Goal: Transaction & Acquisition: Subscribe to service/newsletter

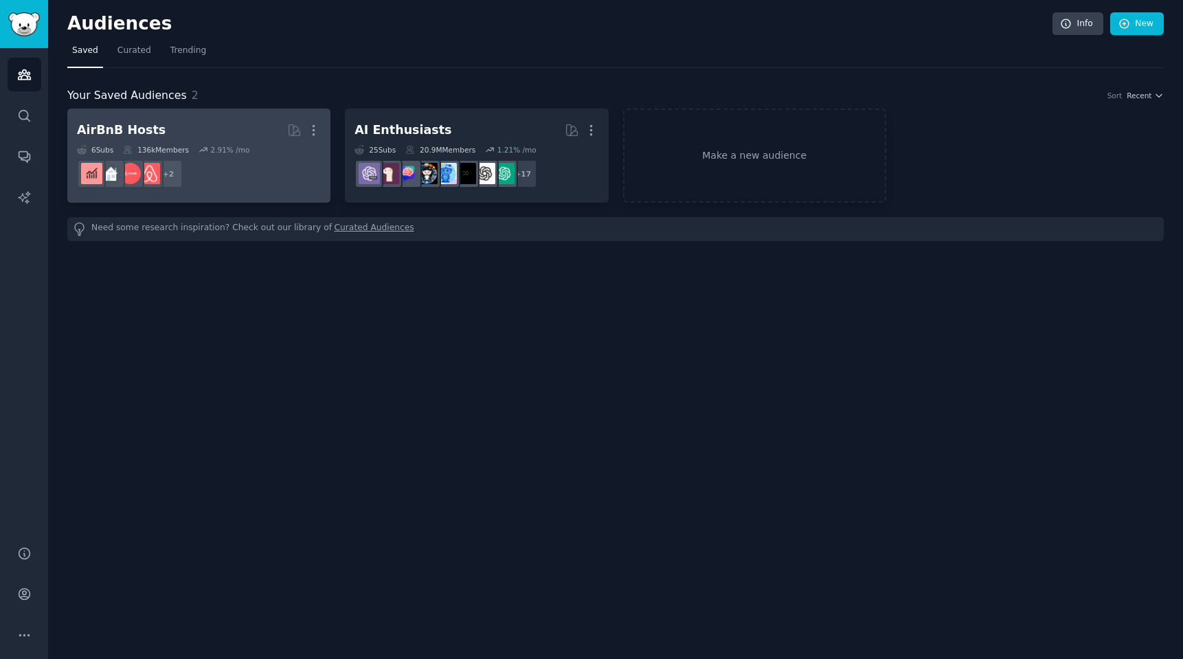
click at [205, 135] on h2 "AirBnB Hosts More" at bounding box center [199, 130] width 244 height 24
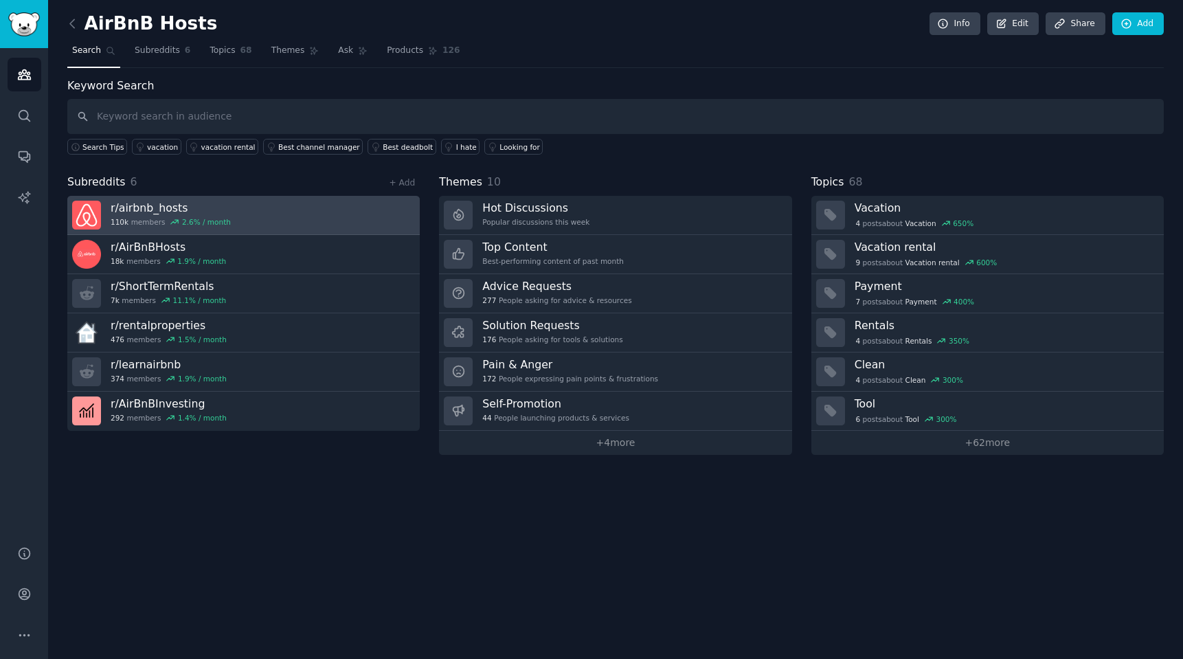
click at [147, 217] on div "110k members 2.6 % / month" at bounding box center [171, 222] width 120 height 10
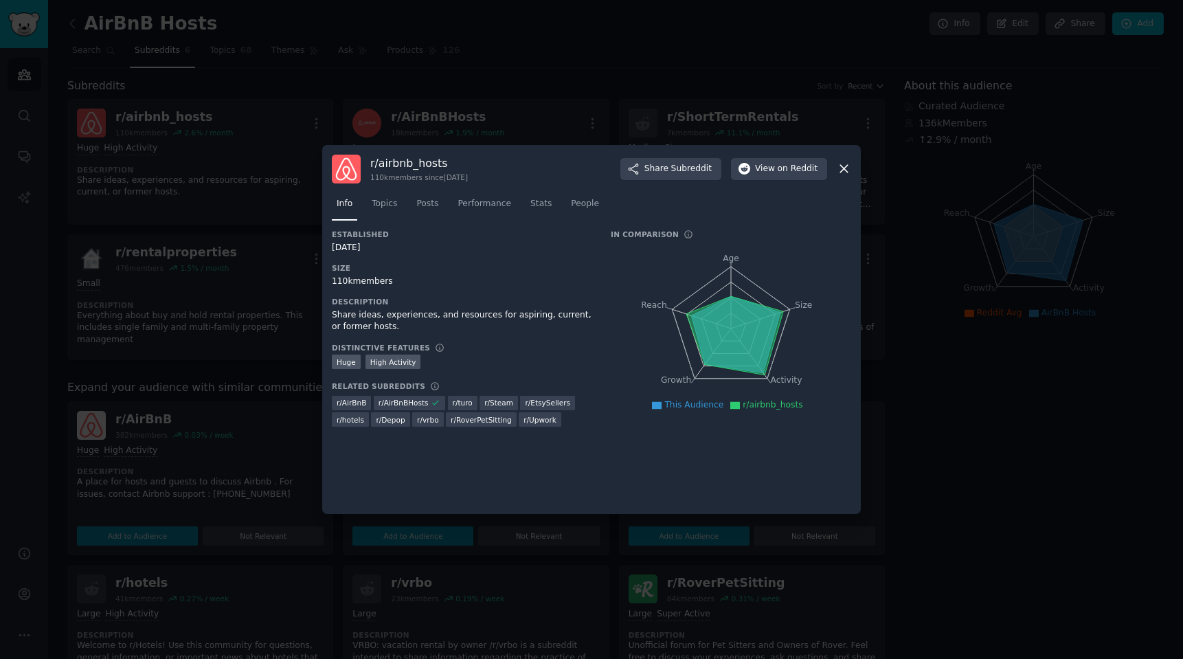
click at [844, 170] on icon at bounding box center [844, 168] width 14 height 14
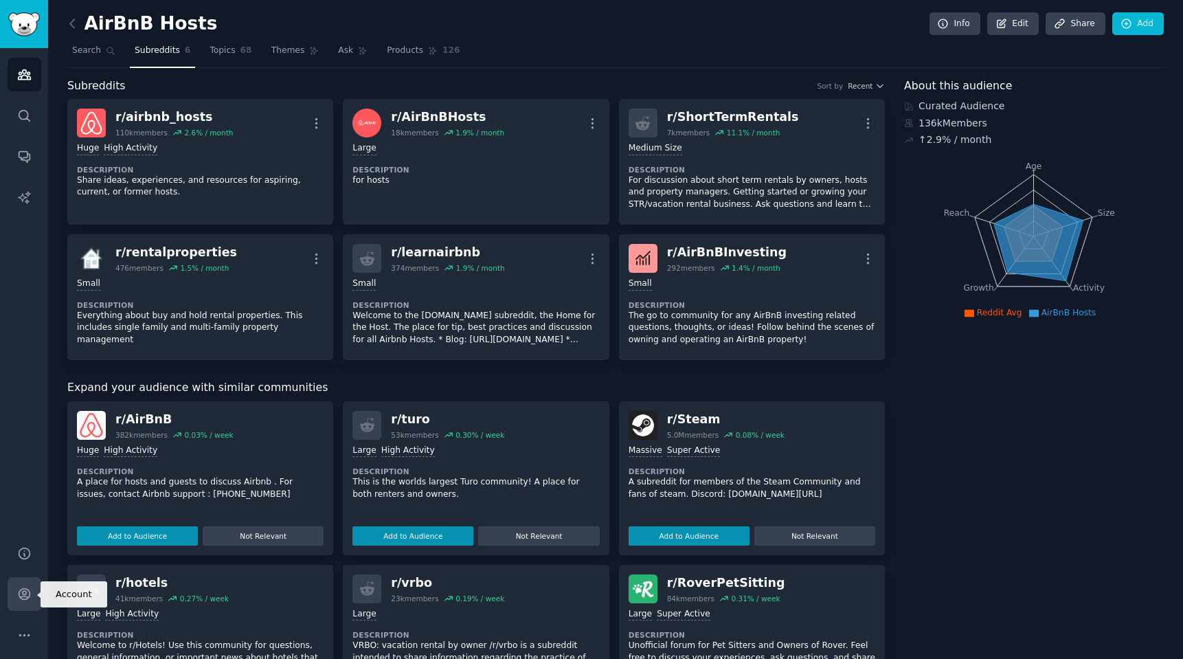
click at [28, 596] on icon "Sidebar" at bounding box center [24, 594] width 14 height 14
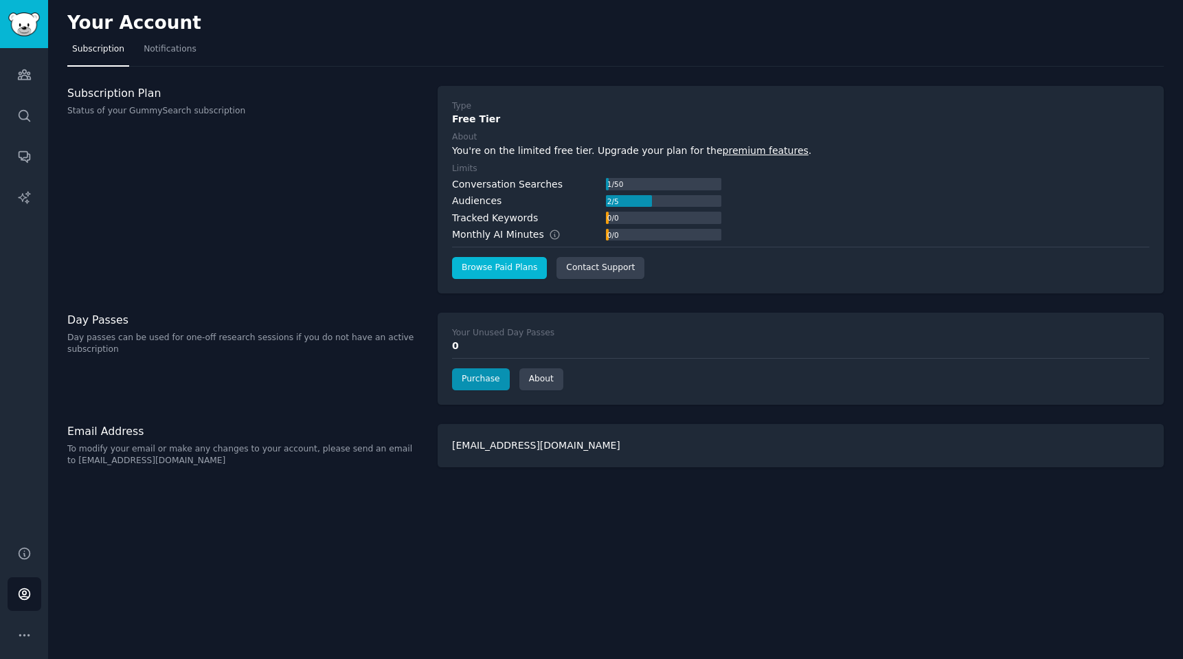
click at [500, 267] on link "Browse Paid Plans" at bounding box center [499, 268] width 95 height 22
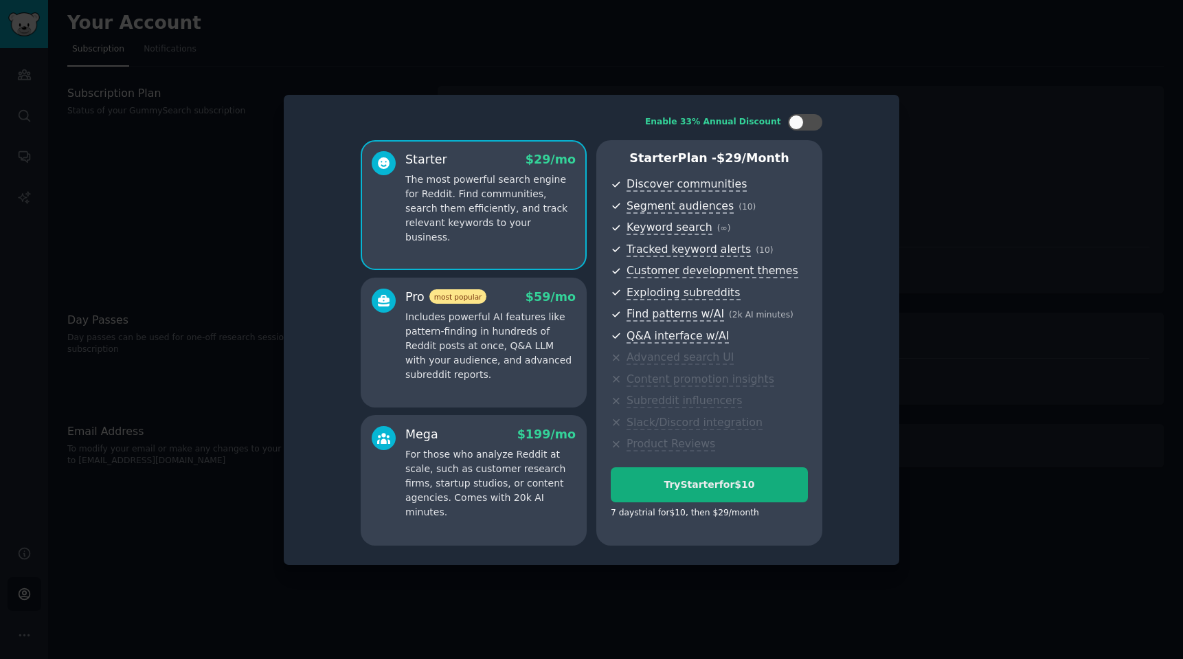
click at [696, 482] on div "Try Starter for $10" at bounding box center [709, 484] width 196 height 14
click at [497, 350] on p "Includes powerful AI features like pattern-finding in hundreds of Reddit posts …" at bounding box center [490, 346] width 170 height 72
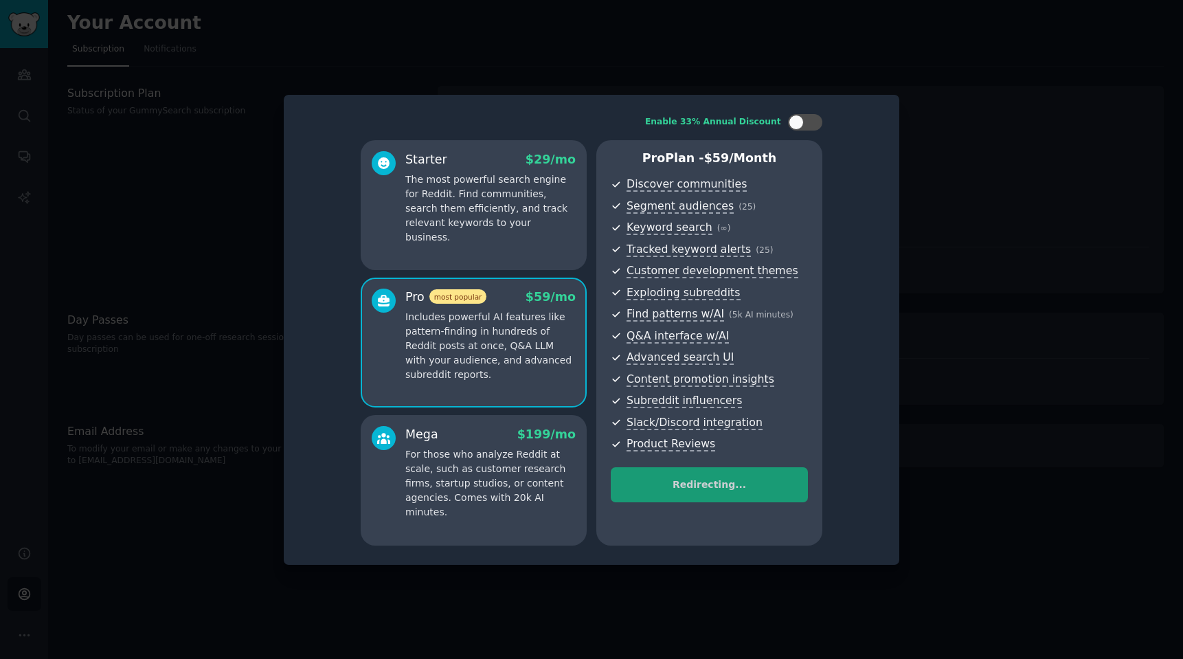
click at [477, 442] on div "Mega $ 199 /mo For those who analyze Reddit at scale, such as customer research…" at bounding box center [490, 473] width 170 height 94
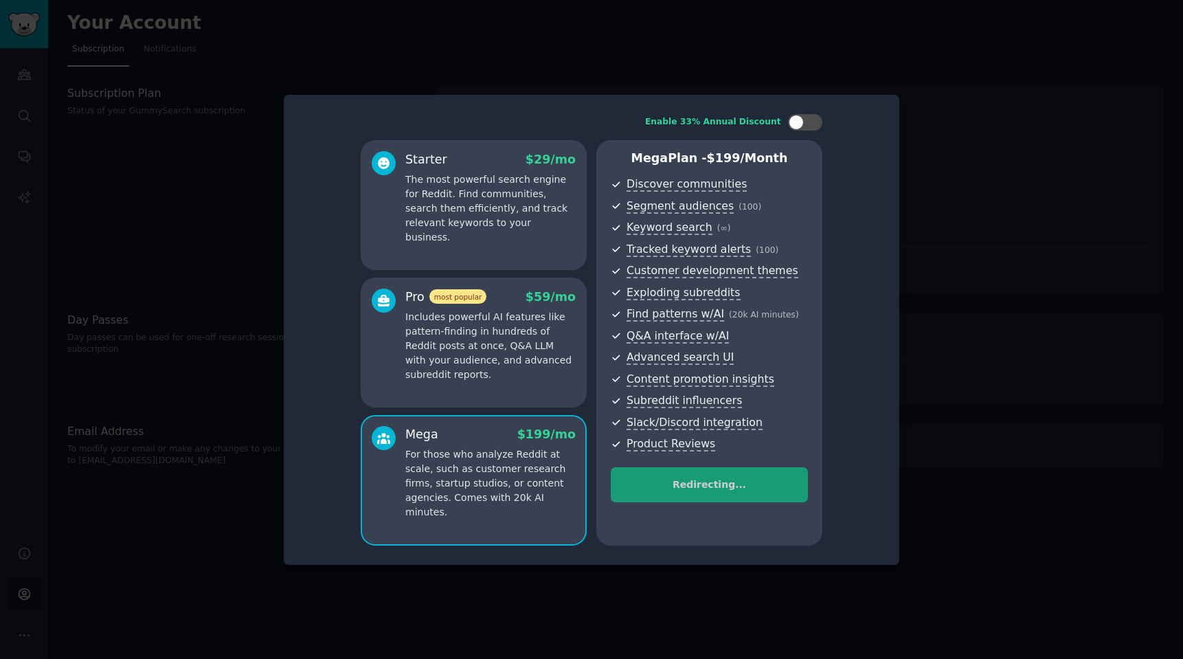
click at [497, 183] on p "The most powerful search engine for Reddit. Find communities, search them effic…" at bounding box center [490, 208] width 170 height 72
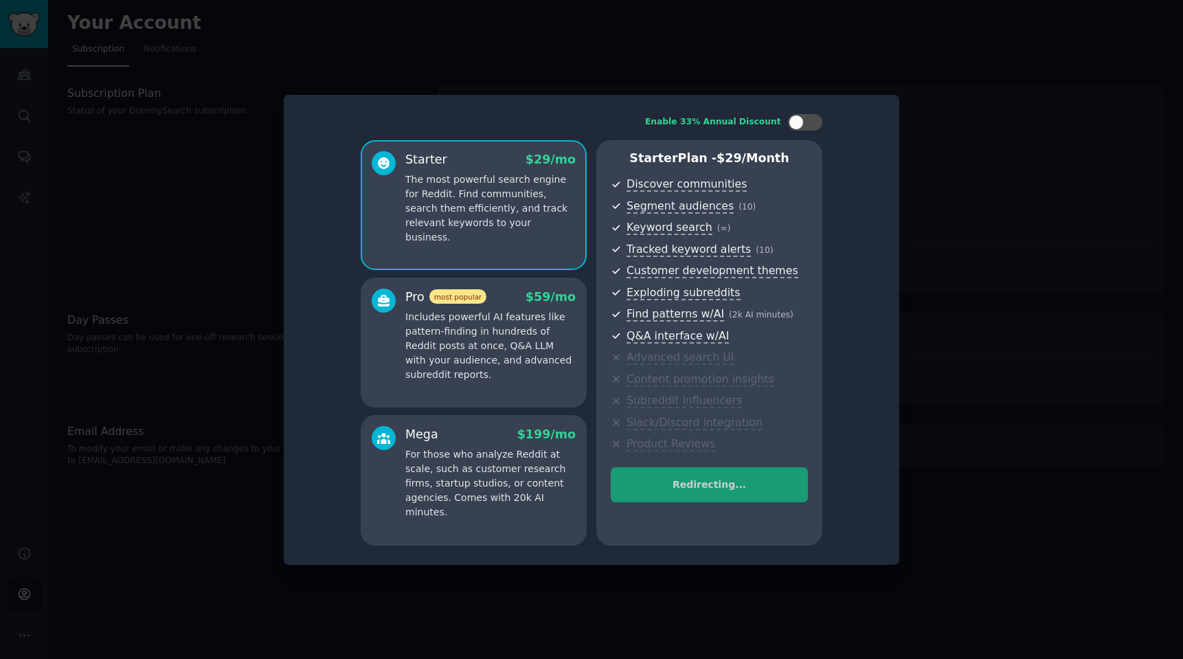
click at [489, 482] on p "For those who analyze Reddit at scale, such as customer research firms, startup…" at bounding box center [490, 483] width 170 height 72
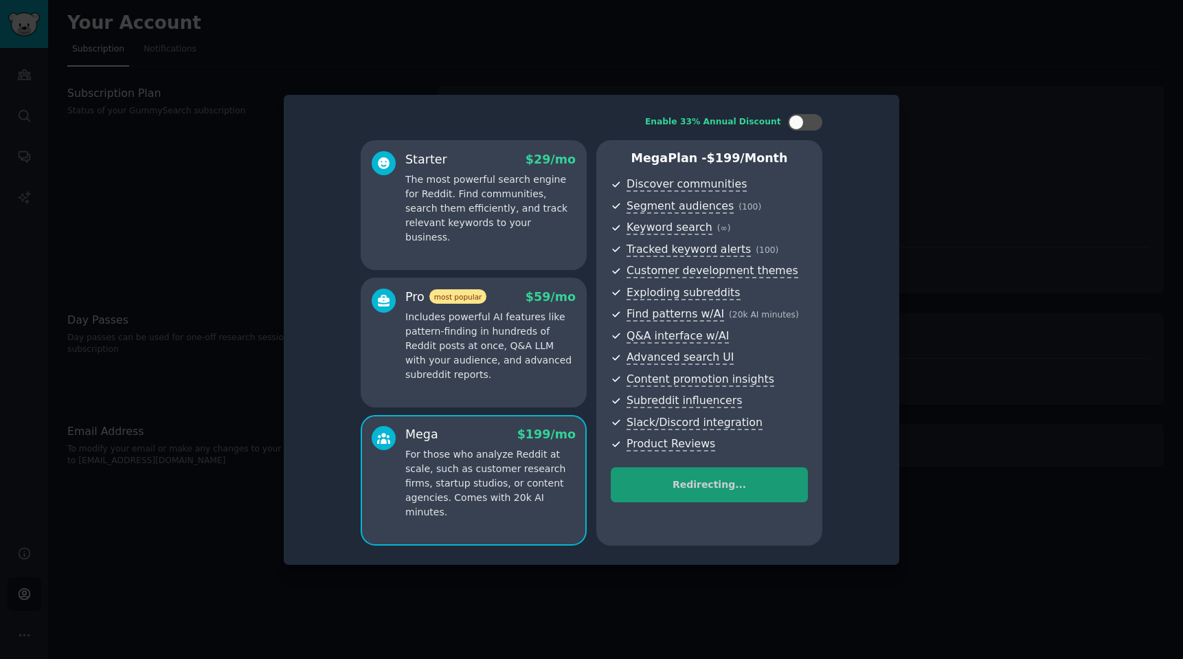
click at [497, 220] on p "The most powerful search engine for Reddit. Find communities, search them effic…" at bounding box center [490, 208] width 170 height 72
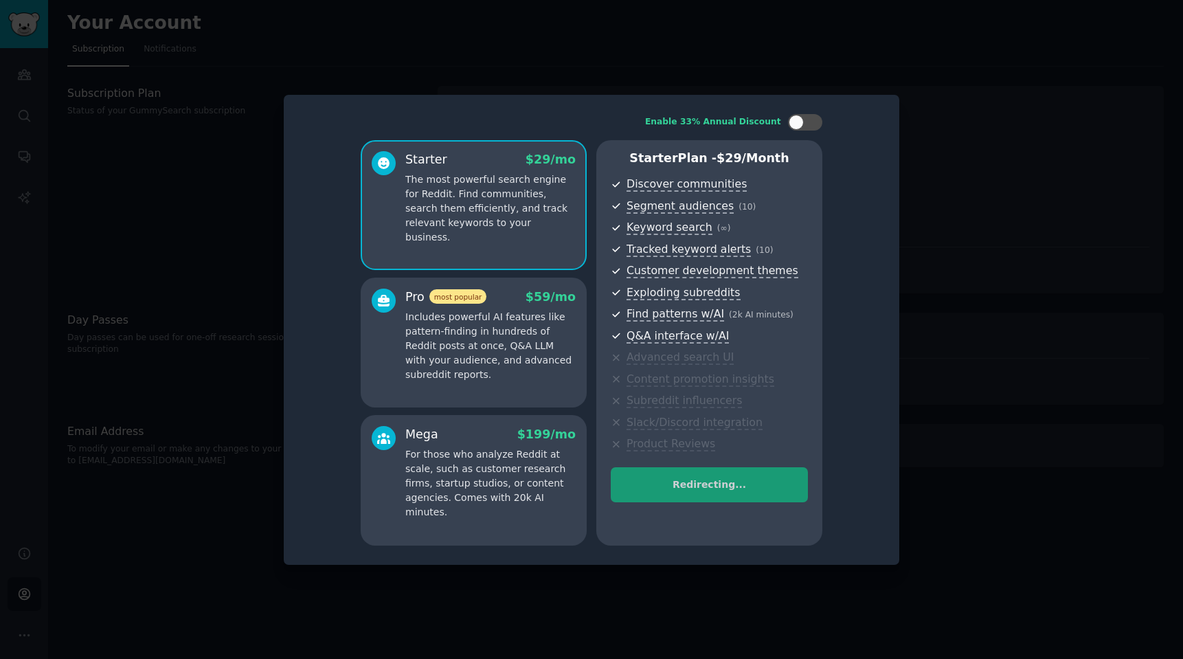
click at [484, 450] on p "For those who analyze Reddit at scale, such as customer research firms, startup…" at bounding box center [490, 483] width 170 height 72
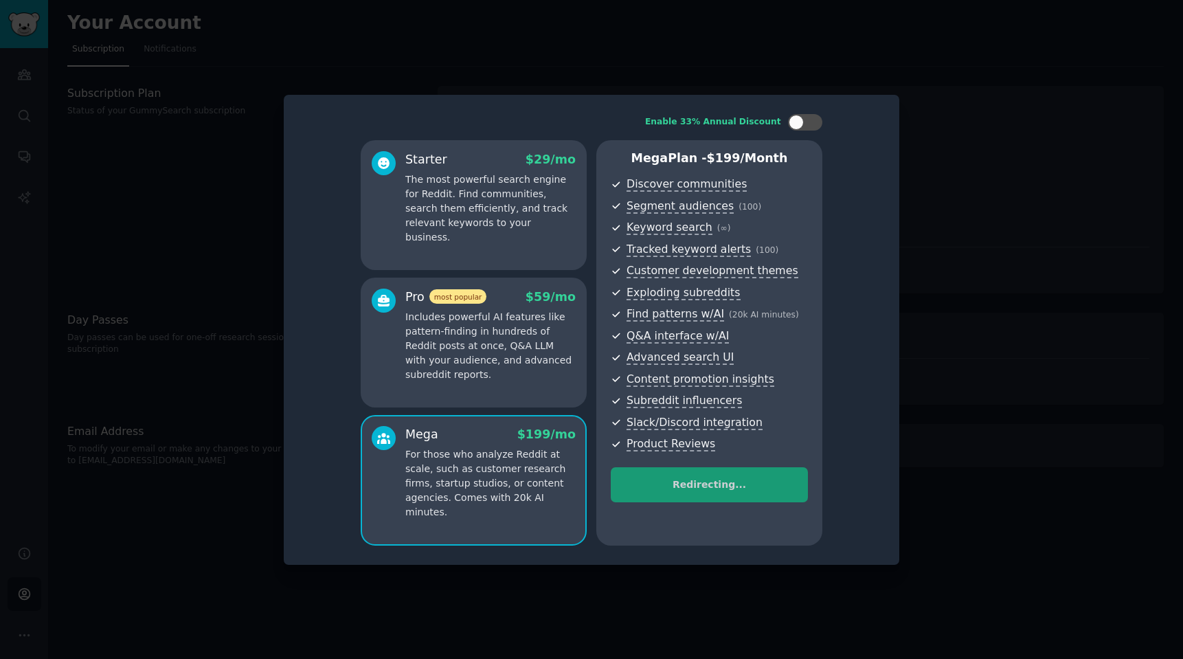
click at [484, 321] on p "Includes powerful AI features like pattern-finding in hundreds of Reddit posts …" at bounding box center [490, 346] width 170 height 72
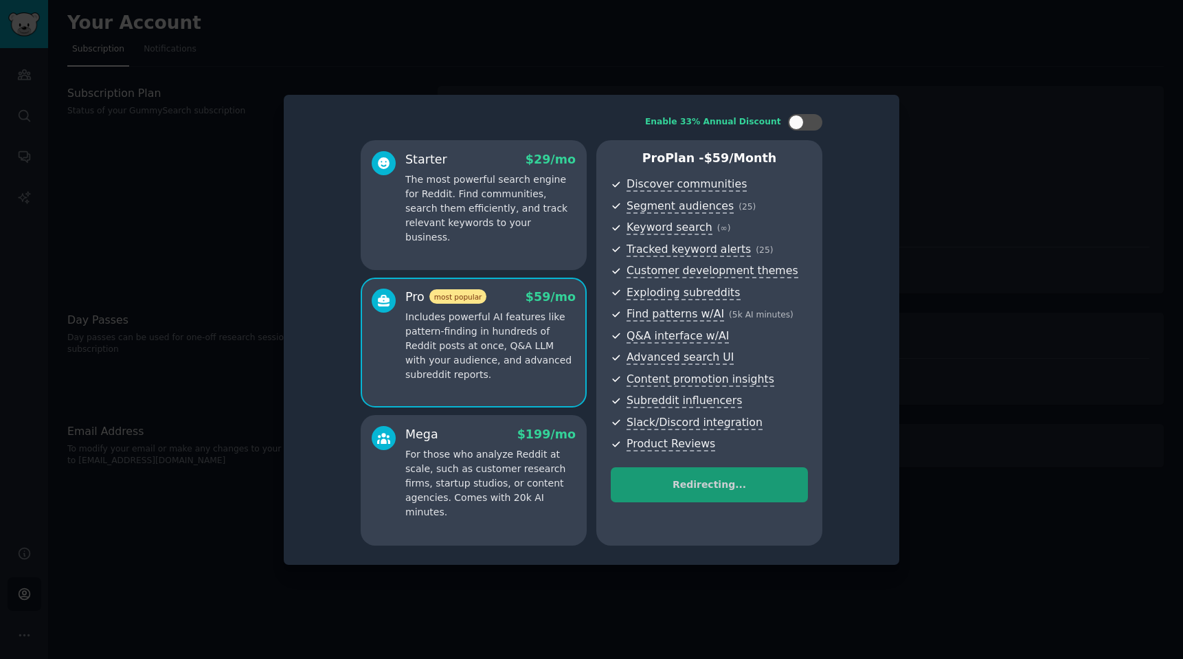
click at [484, 196] on p "The most powerful search engine for Reddit. Find communities, search them effic…" at bounding box center [490, 208] width 170 height 72
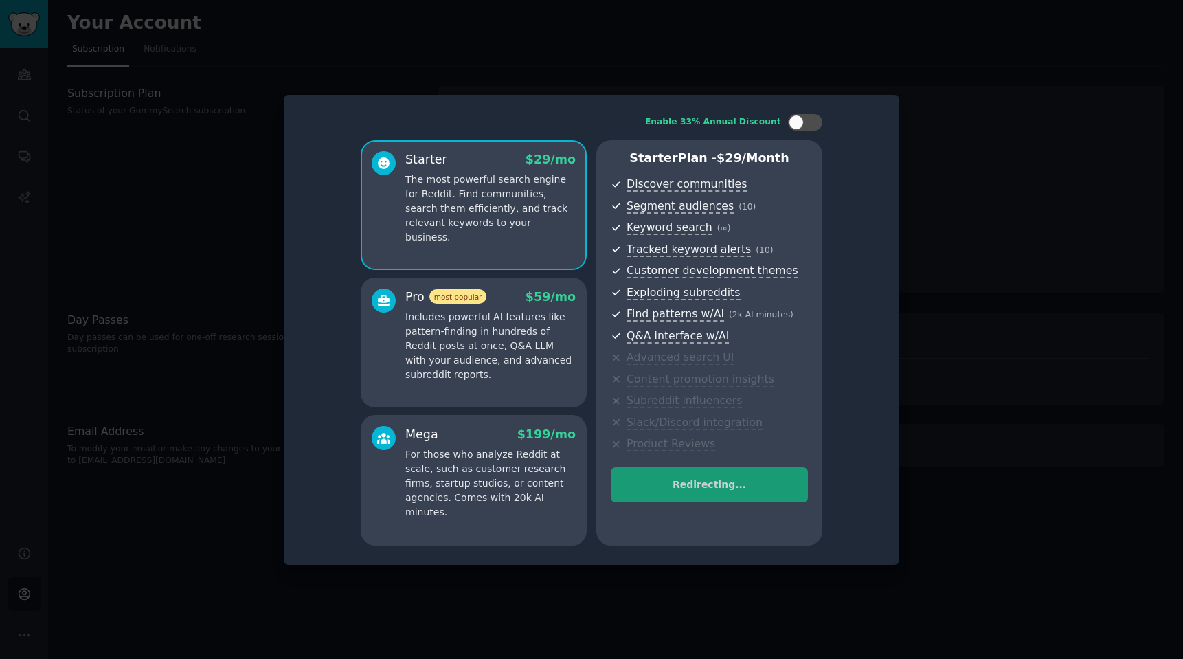
click at [706, 492] on div "Redirecting..." at bounding box center [709, 496] width 197 height 59
click at [923, 144] on div at bounding box center [591, 329] width 1183 height 659
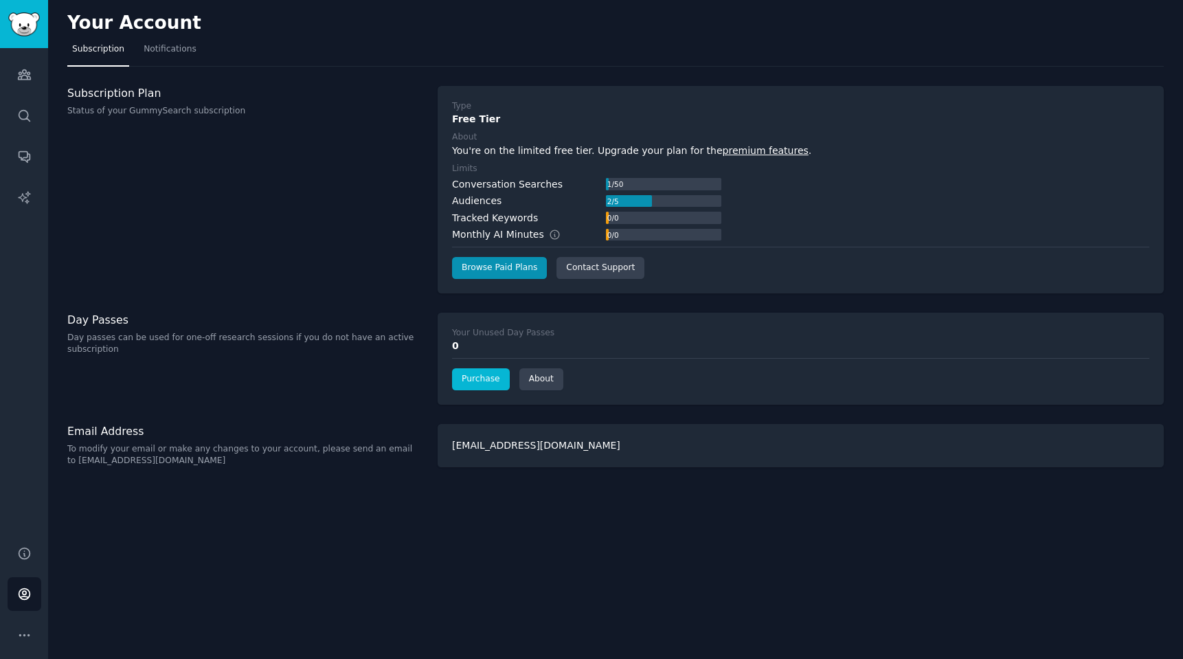
click at [480, 379] on link "Purchase" at bounding box center [481, 379] width 58 height 22
click at [510, 269] on link "Browse Paid Plans" at bounding box center [499, 268] width 95 height 22
click at [517, 271] on link "Browse Paid Plans" at bounding box center [499, 268] width 95 height 22
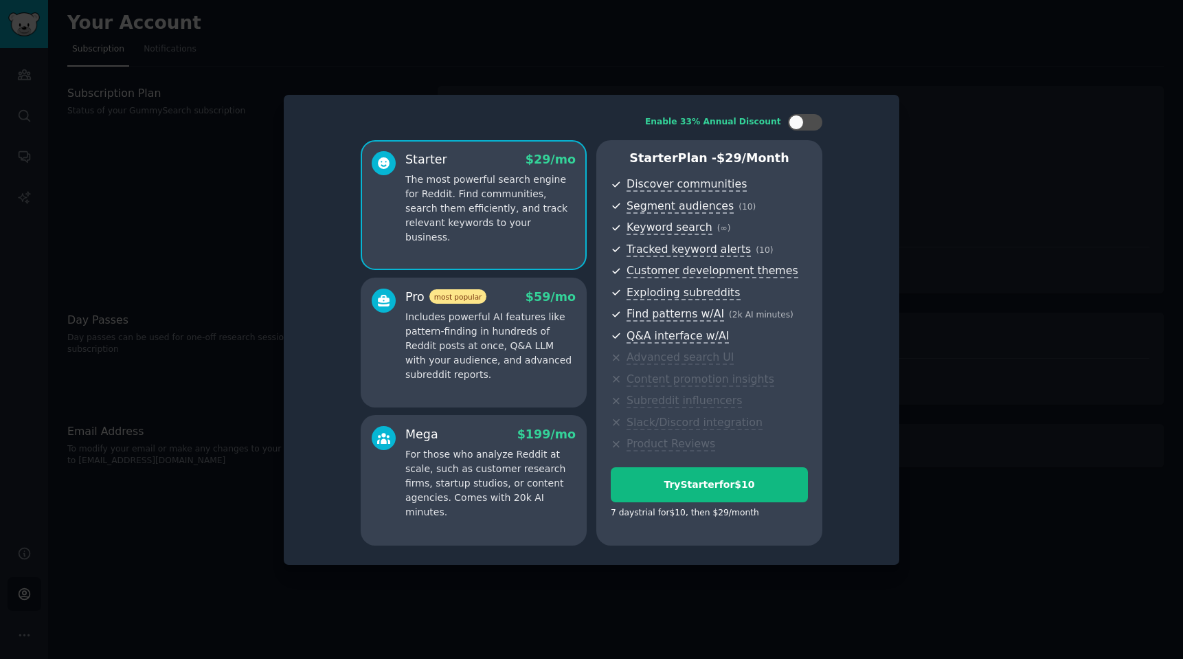
click at [477, 350] on p "Includes powerful AI features like pattern-finding in hundreds of Reddit posts …" at bounding box center [490, 346] width 170 height 72
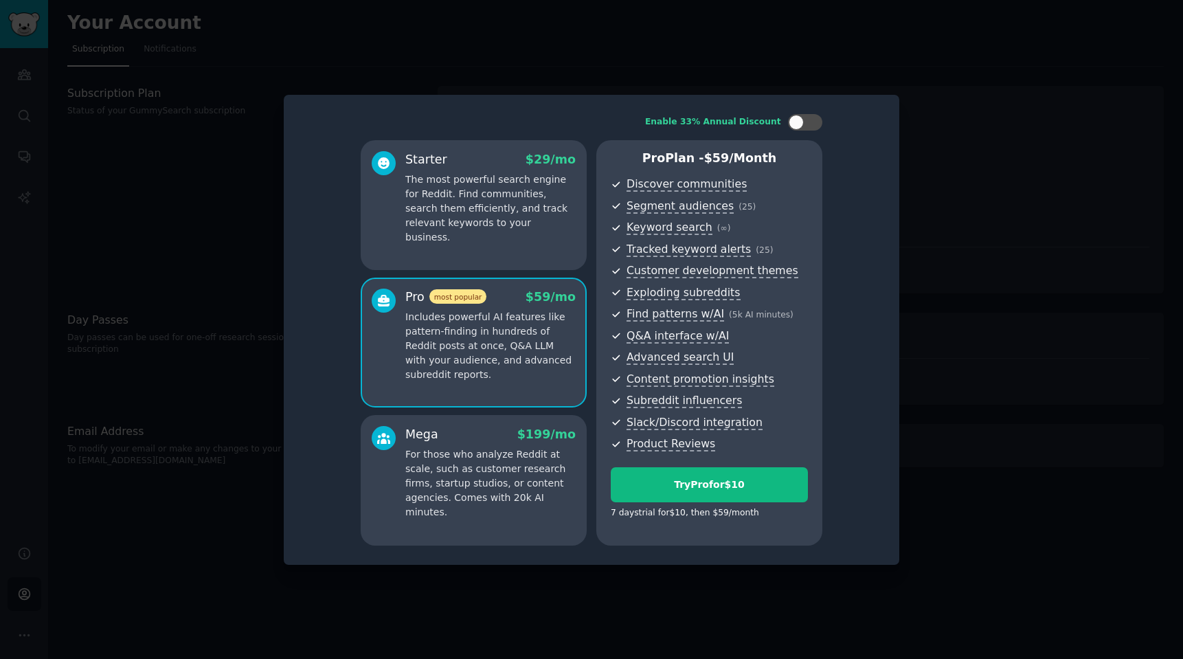
click at [444, 459] on p "For those who analyze Reddit at scale, such as customer research firms, startup…" at bounding box center [490, 483] width 170 height 72
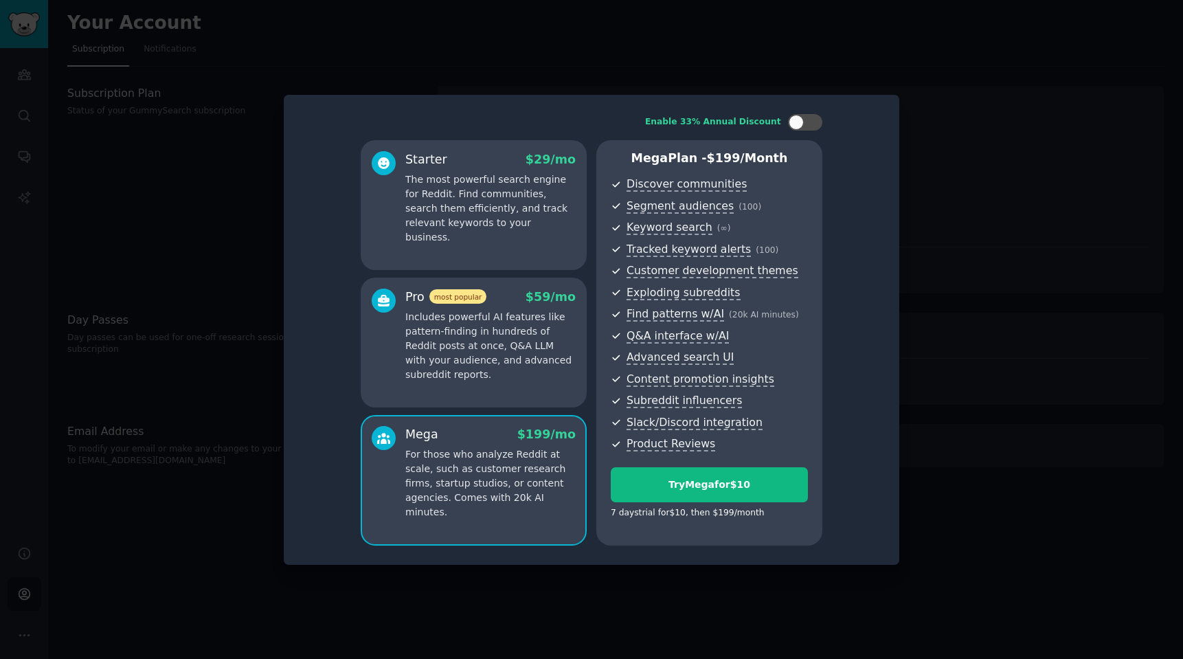
click at [478, 329] on p "Includes powerful AI features like pattern-finding in hundreds of Reddit posts …" at bounding box center [490, 346] width 170 height 72
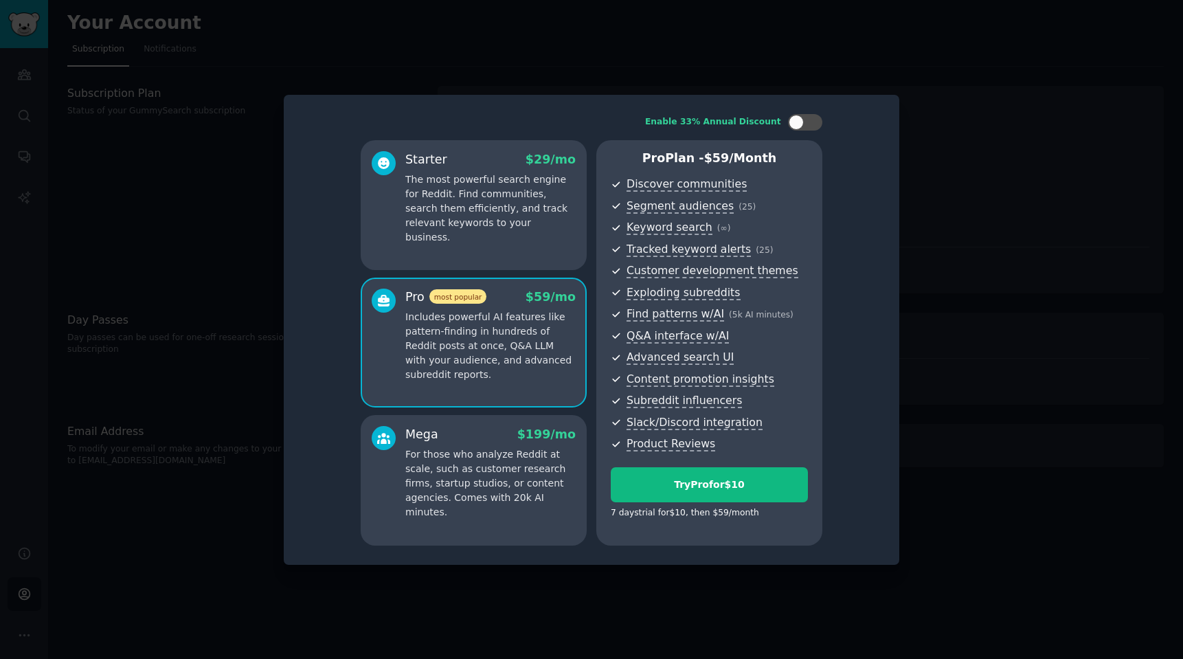
click at [437, 449] on p "For those who analyze Reddit at scale, such as customer research firms, startup…" at bounding box center [490, 483] width 170 height 72
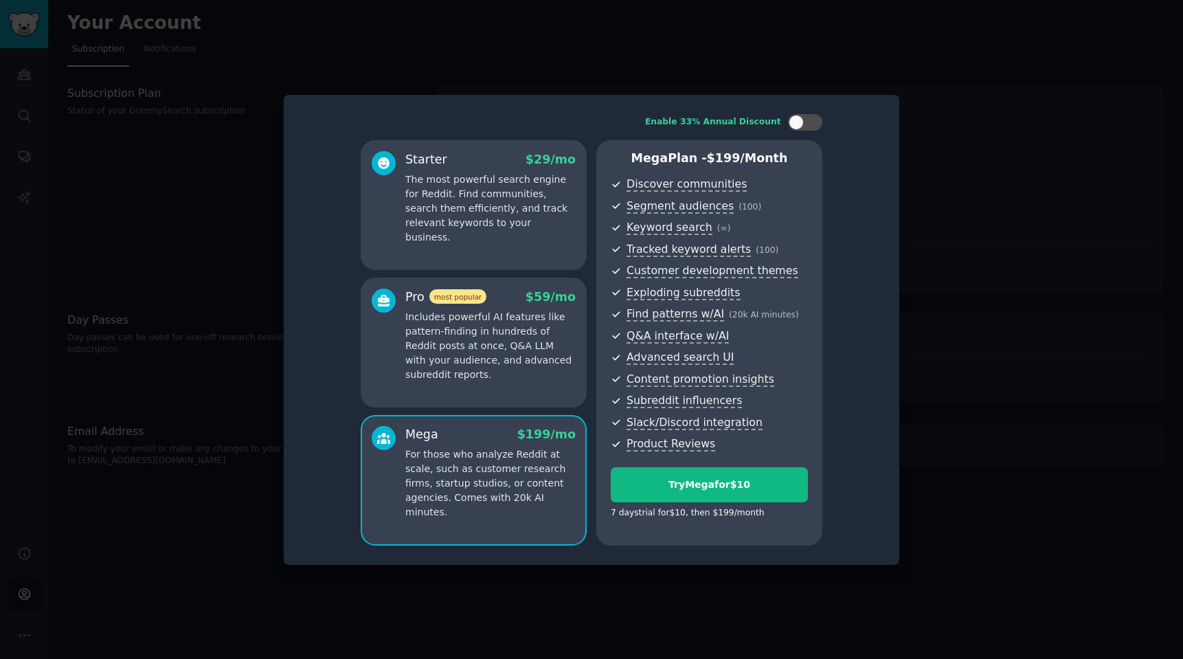
click at [456, 335] on p "Includes powerful AI features like pattern-finding in hundreds of Reddit posts …" at bounding box center [490, 346] width 170 height 72
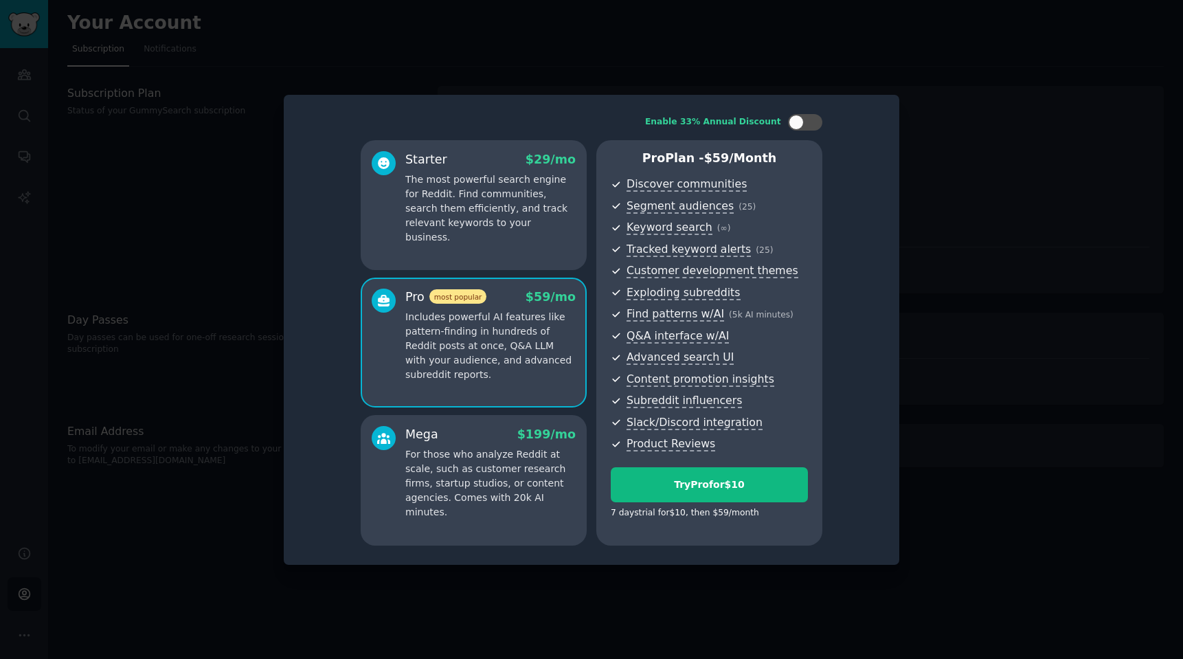
click at [457, 427] on div "Mega $ 199 /mo" at bounding box center [490, 434] width 170 height 17
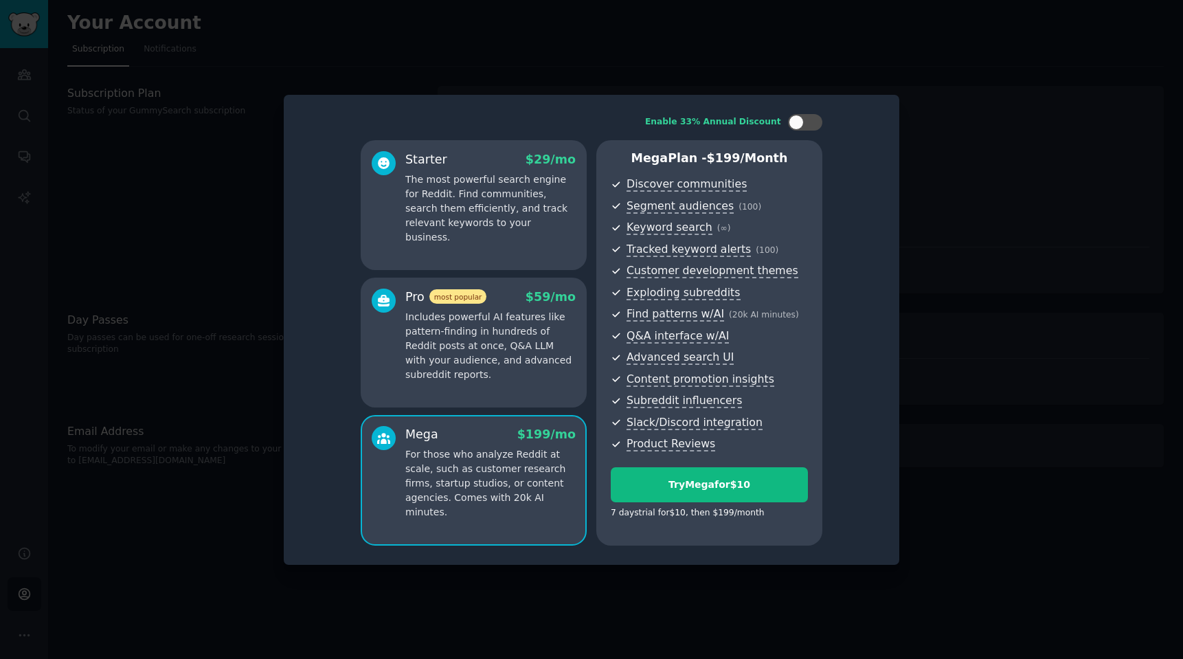
click at [463, 333] on p "Includes powerful AI features like pattern-finding in hundreds of Reddit posts …" at bounding box center [490, 346] width 170 height 72
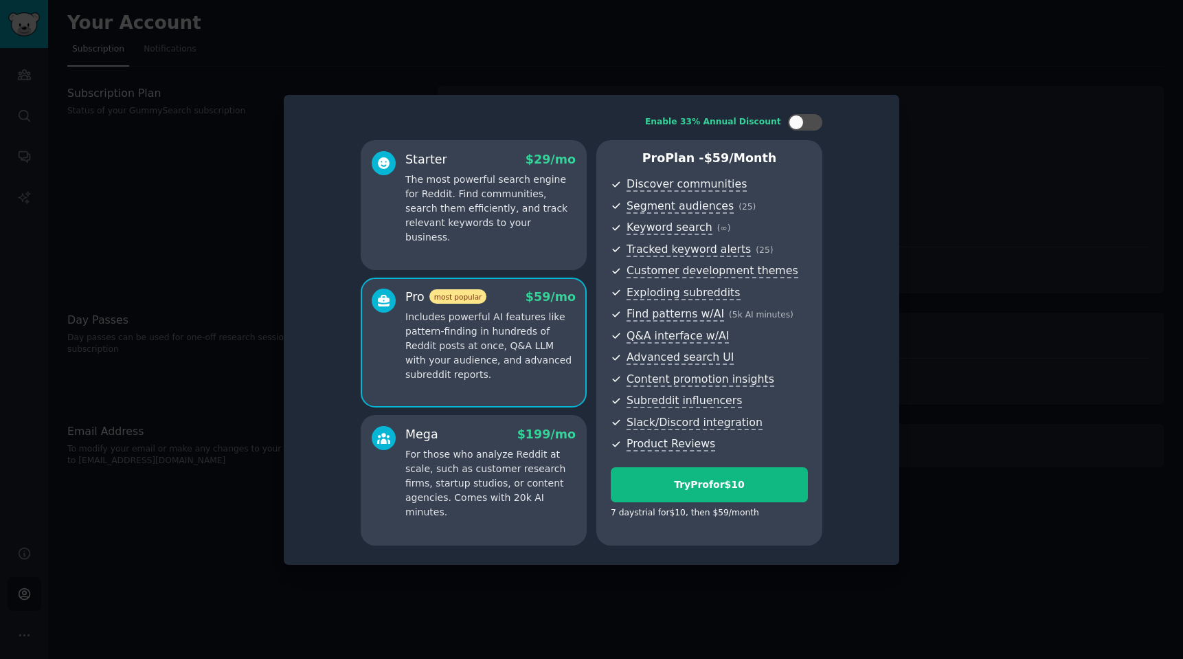
click at [965, 138] on div at bounding box center [591, 329] width 1183 height 659
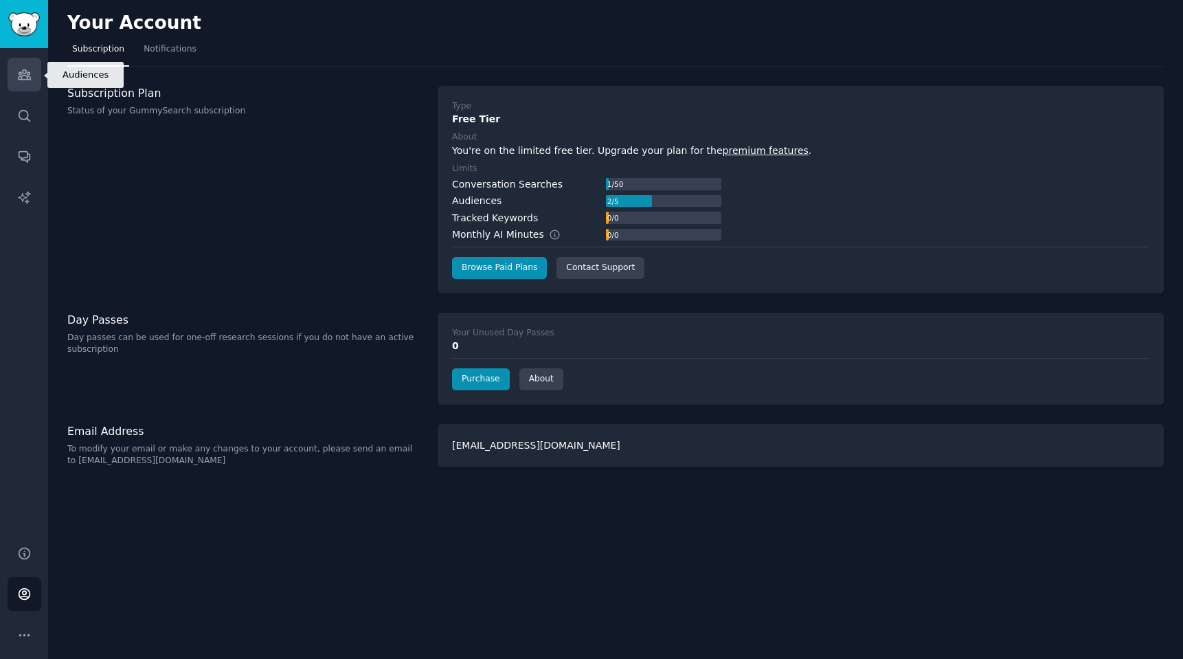
click at [27, 76] on icon "Sidebar" at bounding box center [24, 74] width 14 height 14
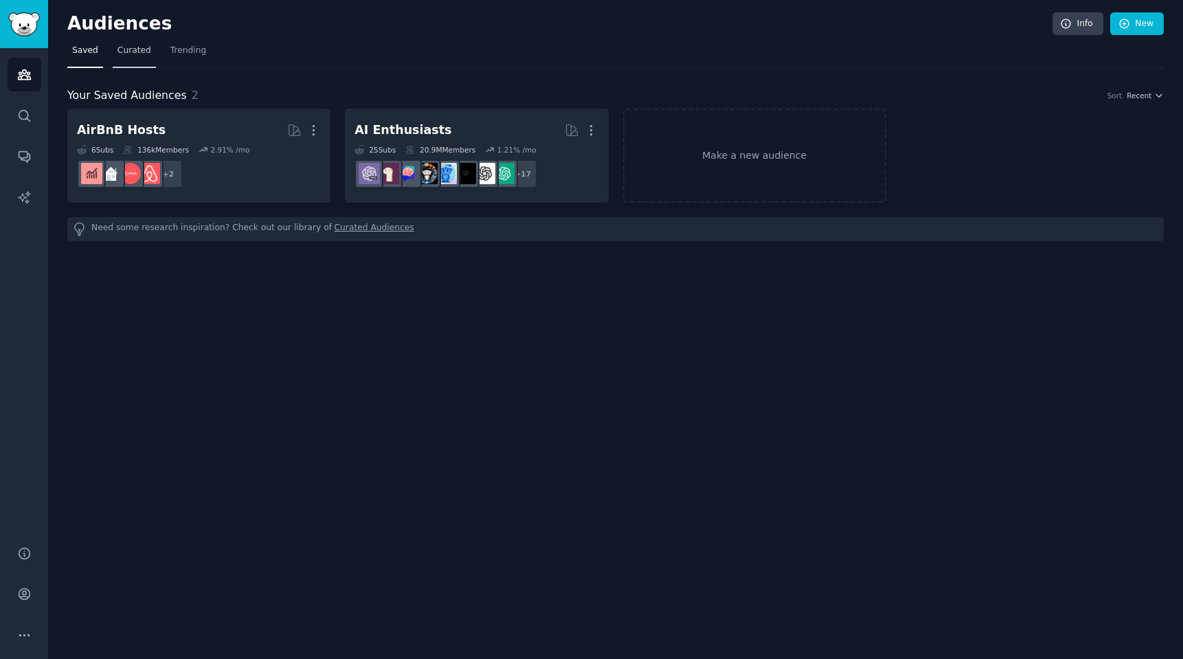
click at [125, 55] on span "Curated" at bounding box center [134, 51] width 34 height 12
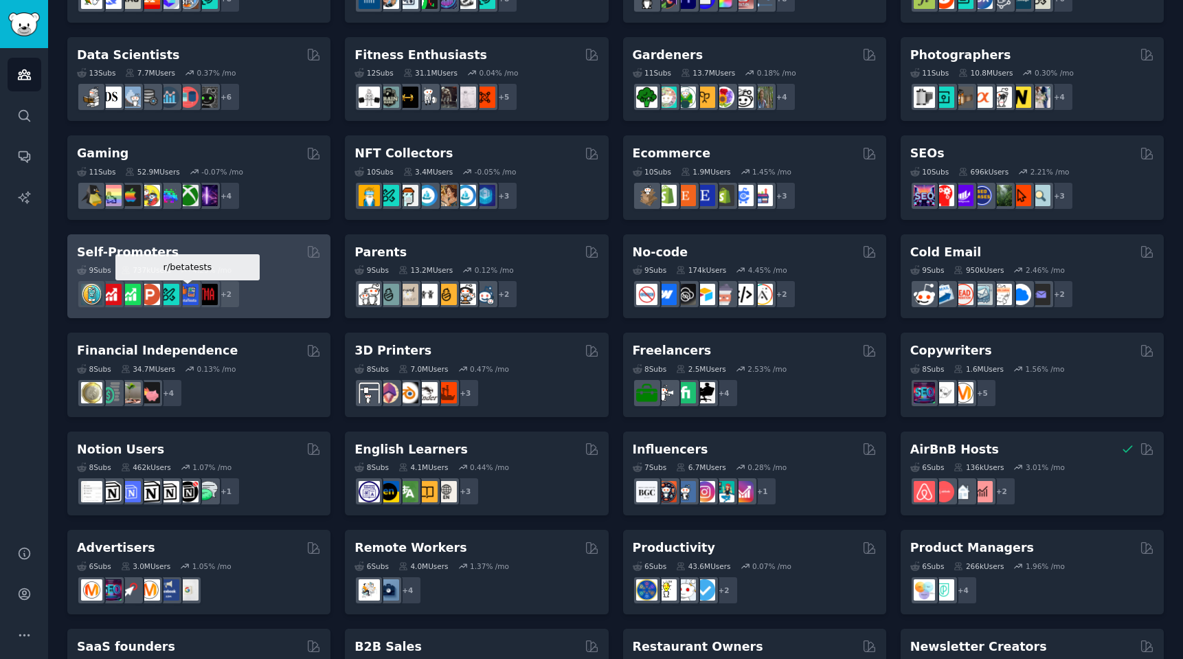
scroll to position [436, 0]
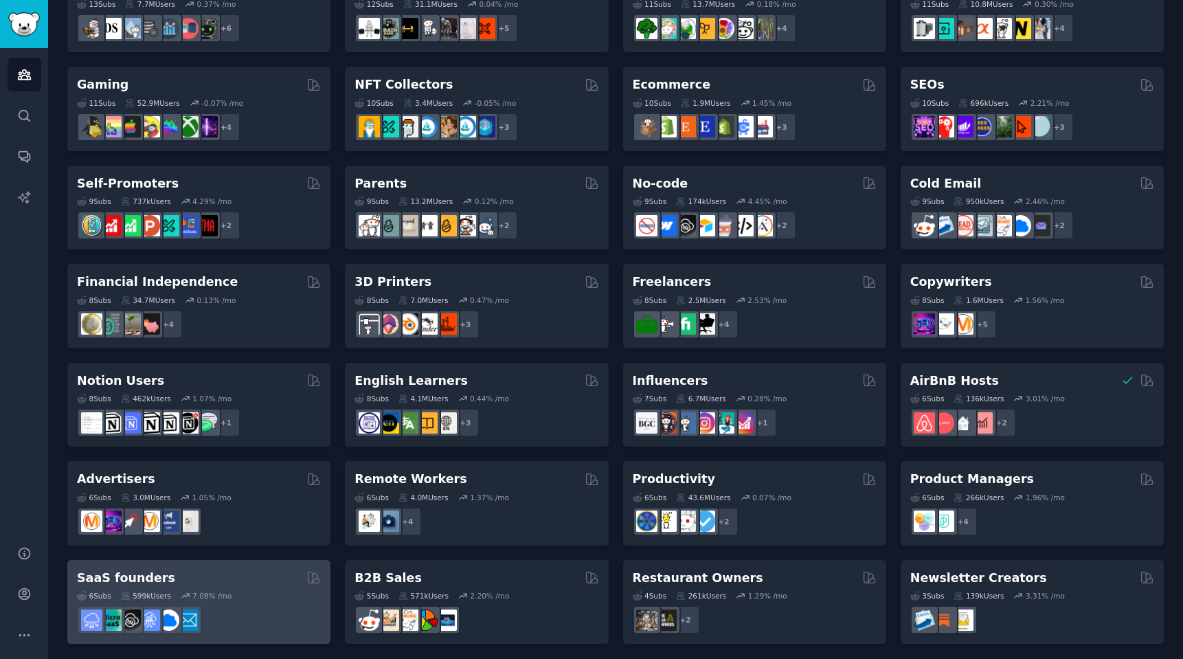
click at [196, 586] on div "6 Sub s 599k Users 7.08 % /mo" at bounding box center [199, 610] width 244 height 48
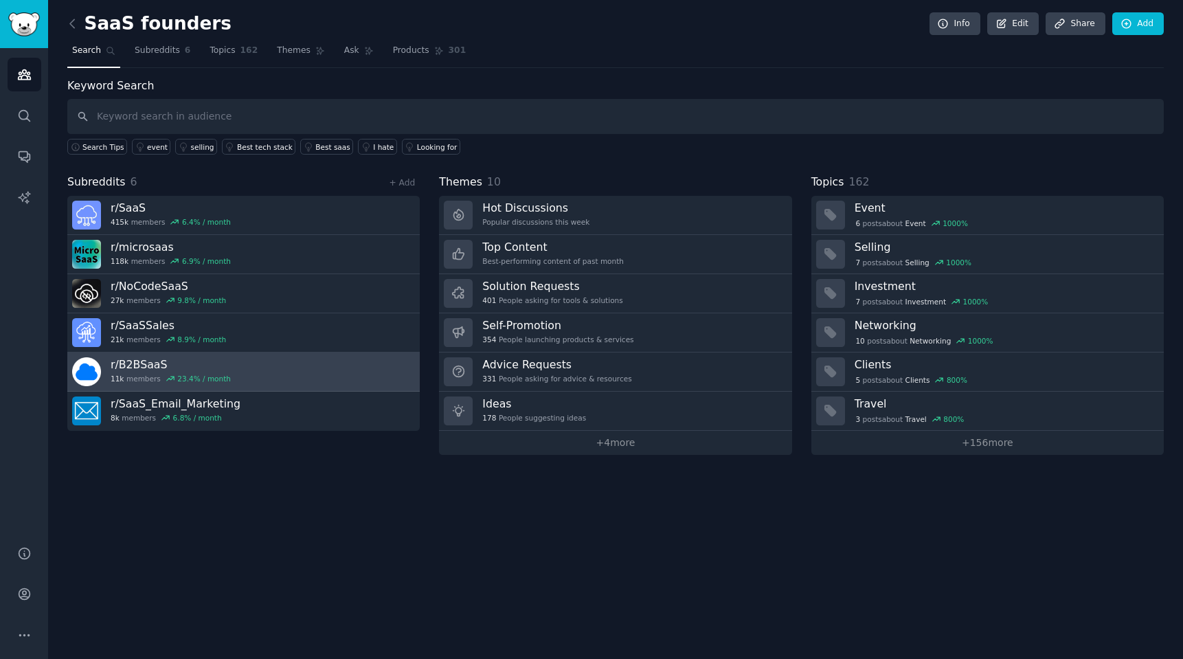
click at [146, 354] on link "r/ B2BSaaS 11k members 23.4 % / month" at bounding box center [243, 371] width 352 height 39
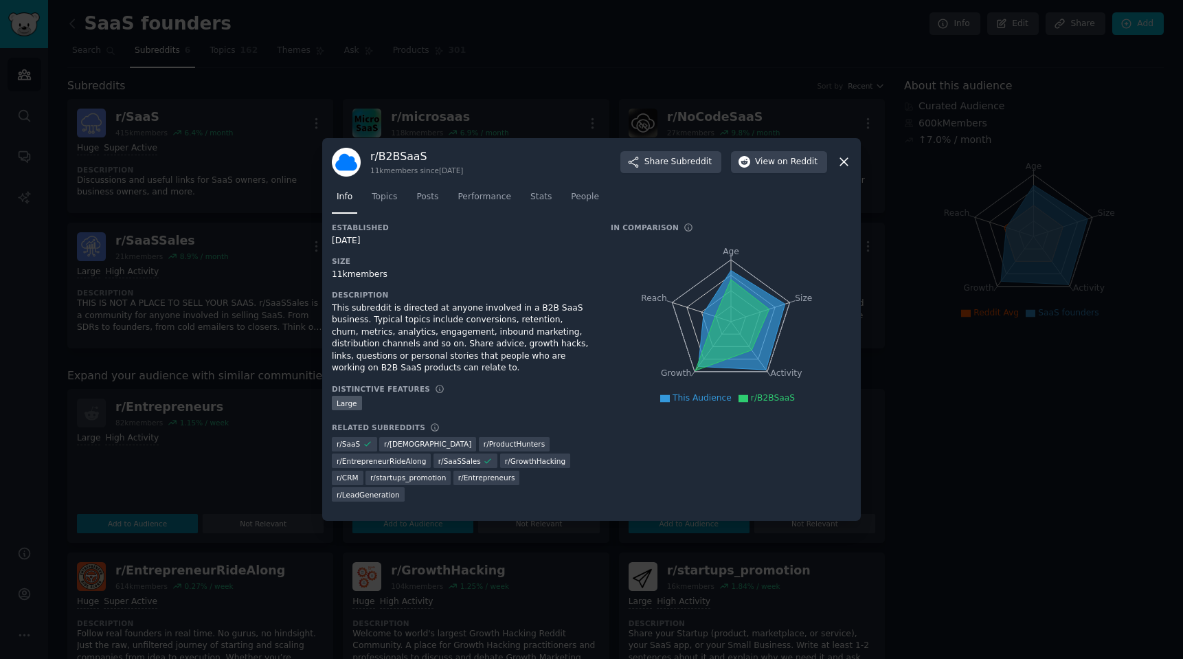
click at [849, 166] on icon at bounding box center [844, 162] width 14 height 14
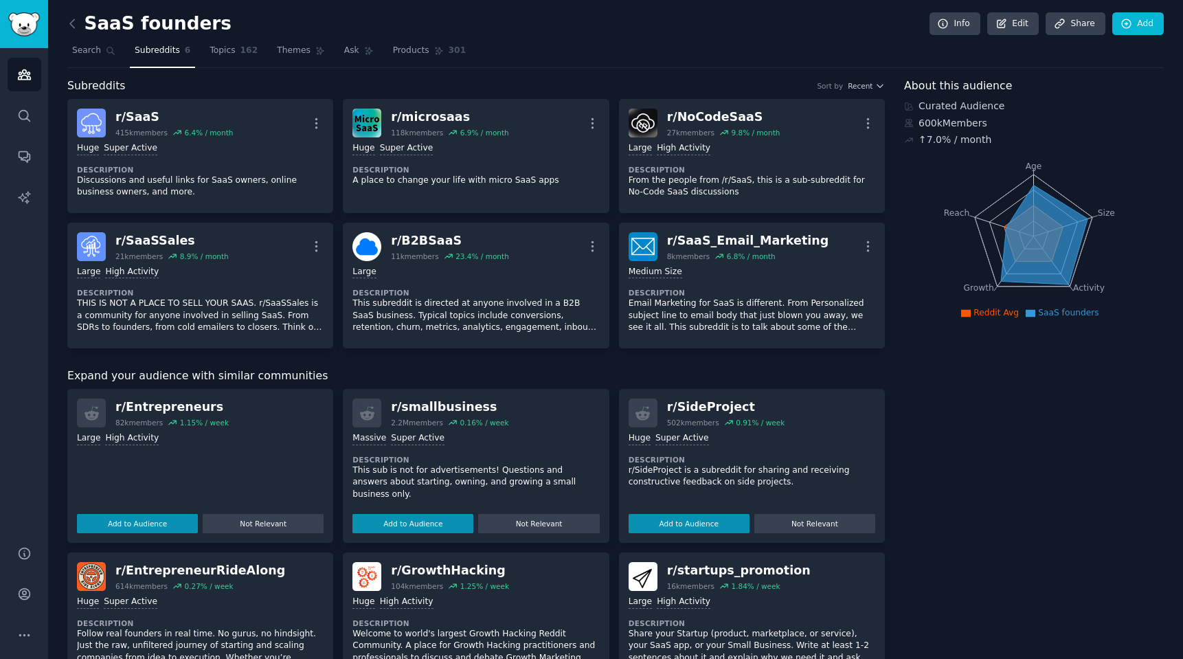
click at [735, 455] on dt "Description" at bounding box center [751, 460] width 247 height 10
click at [811, 441] on div "Huge Super Active Description r/SideProject is a subreddit for sharing and rece…" at bounding box center [751, 480] width 247 height 106
click at [683, 393] on div "r/ SideProject 502k members 0.91 % / week Huge Super Active Description r/SideP…" at bounding box center [752, 466] width 266 height 154
click at [670, 519] on button "Add to Audience" at bounding box center [688, 523] width 121 height 19
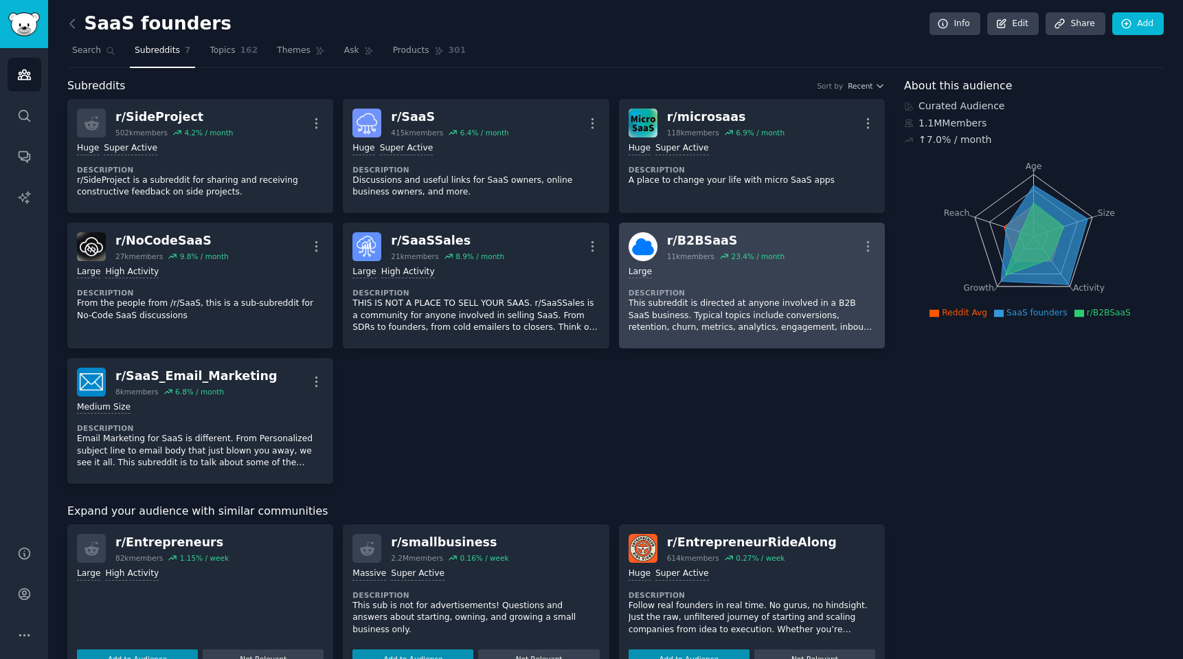
click at [781, 240] on div "r/ B2BSaaS 11k members 23.4 % / month More" at bounding box center [751, 246] width 247 height 29
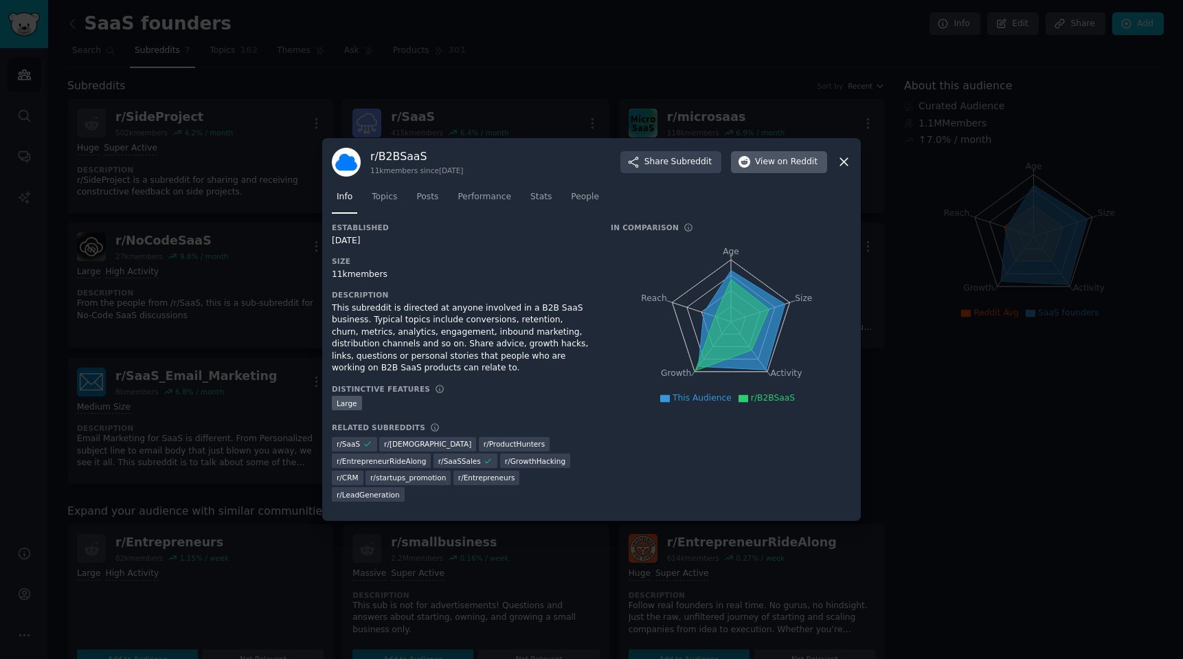
click at [766, 168] on span "View on Reddit" at bounding box center [786, 162] width 63 height 12
